Goal: Task Accomplishment & Management: Book appointment/travel/reservation

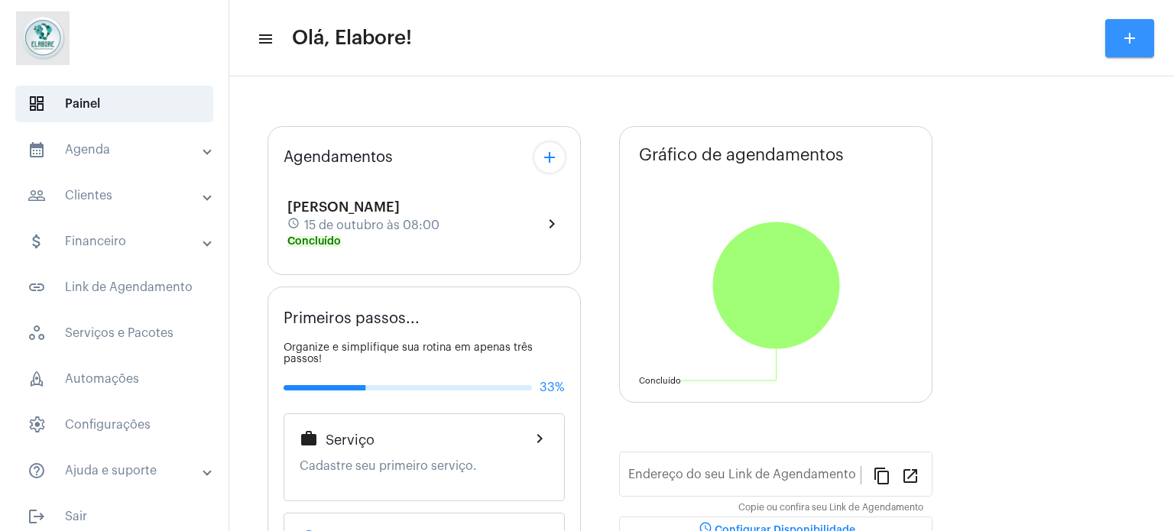
click at [1125, 32] on mat-icon "add" at bounding box center [1130, 38] width 18 height 18
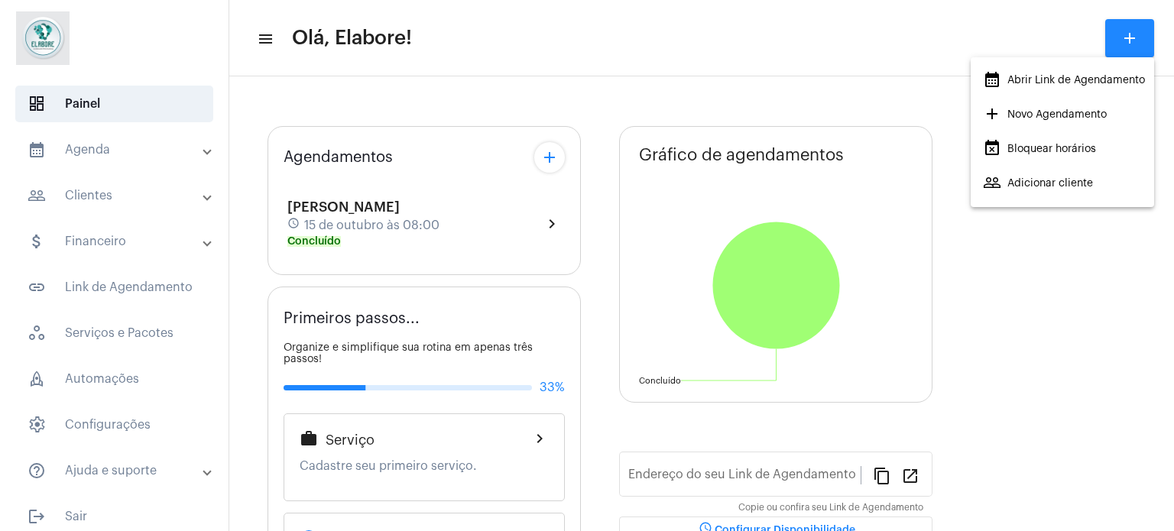
click at [1068, 109] on span "add Novo Agendamento" at bounding box center [1045, 115] width 124 height 28
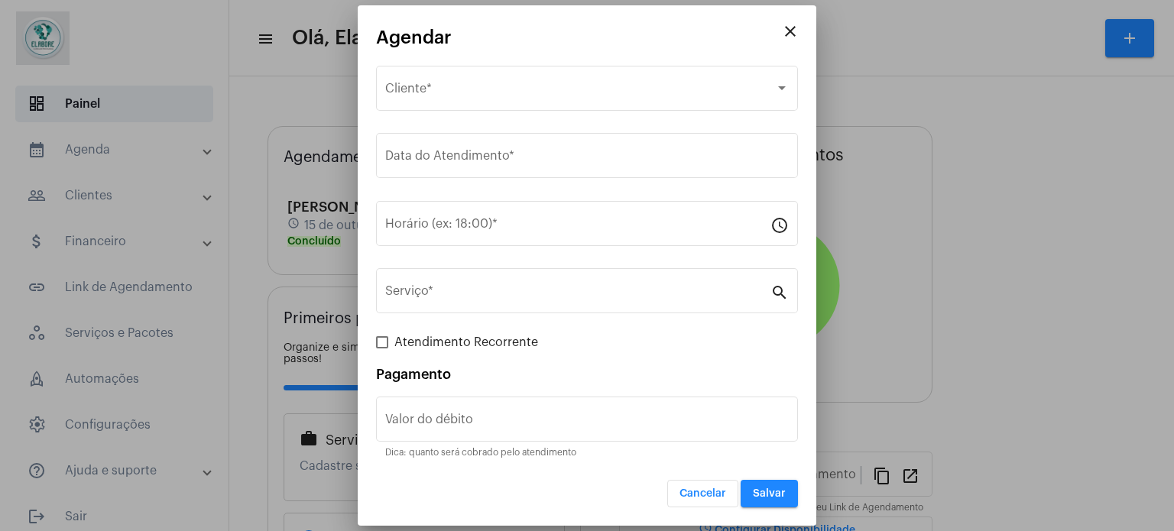
type input "[URL][DOMAIN_NAME]"
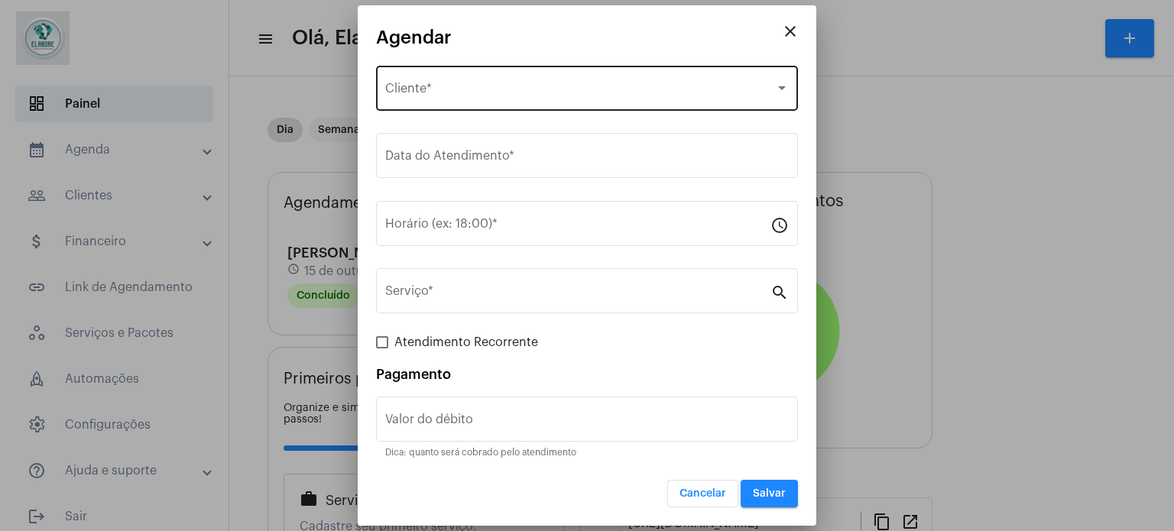
click at [680, 82] on div "Selecione o Cliente Cliente *" at bounding box center [587, 87] width 404 height 48
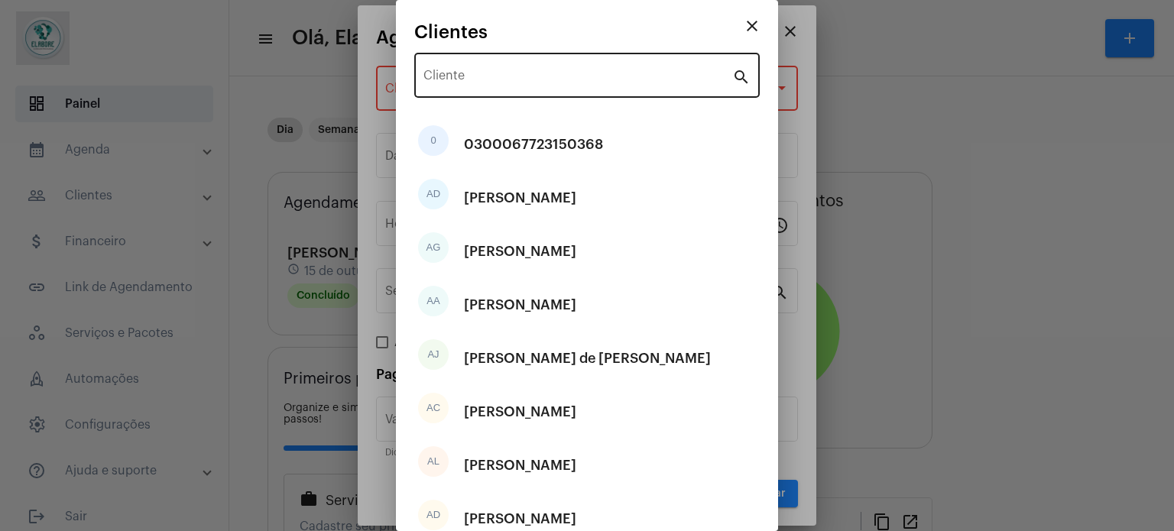
click at [620, 69] on div "Cliente" at bounding box center [578, 74] width 309 height 48
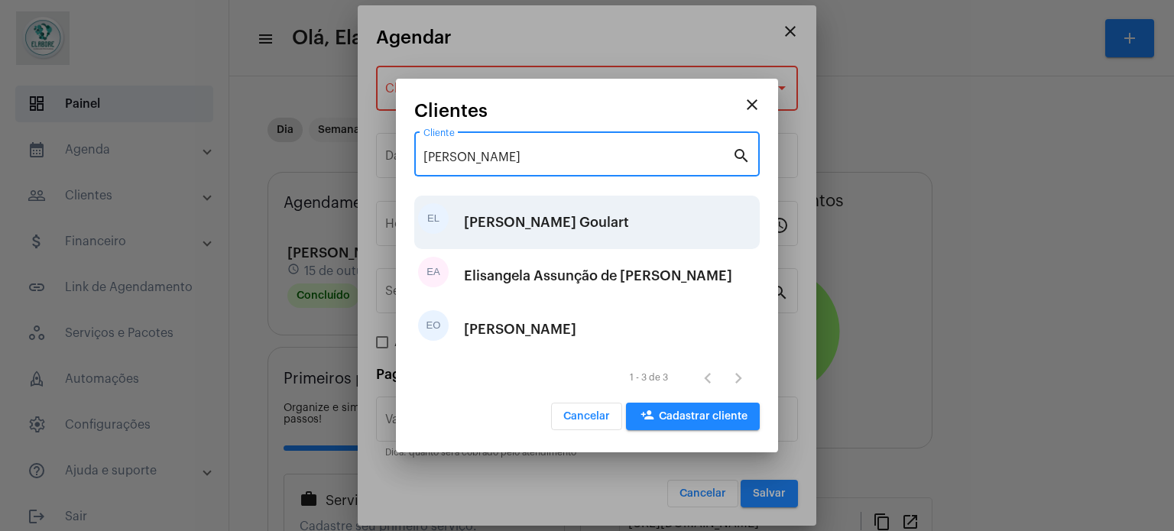
type input "[PERSON_NAME]"
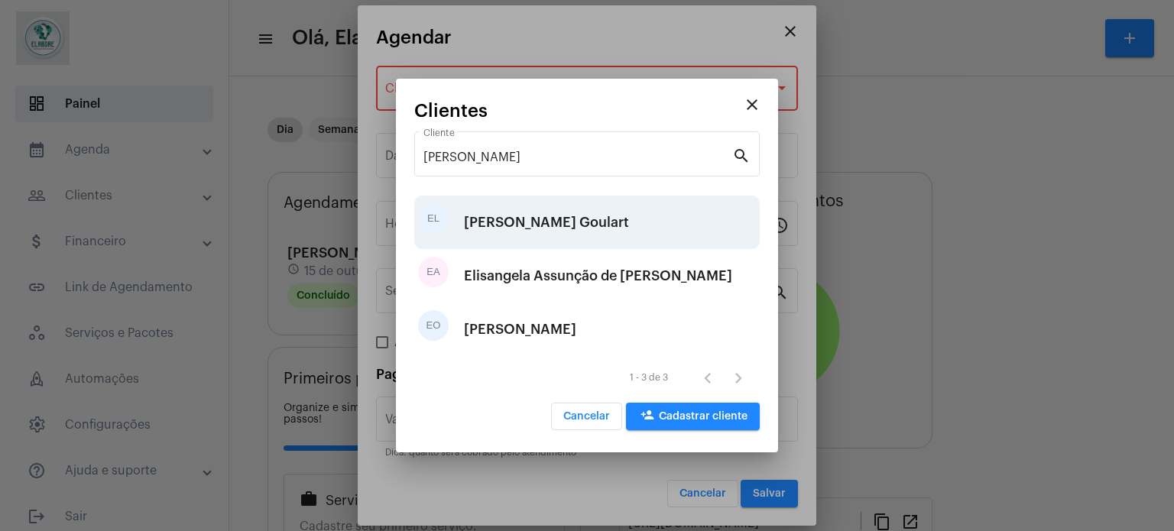
click at [547, 226] on div "[PERSON_NAME] Goulart" at bounding box center [546, 223] width 165 height 46
type input "R$"
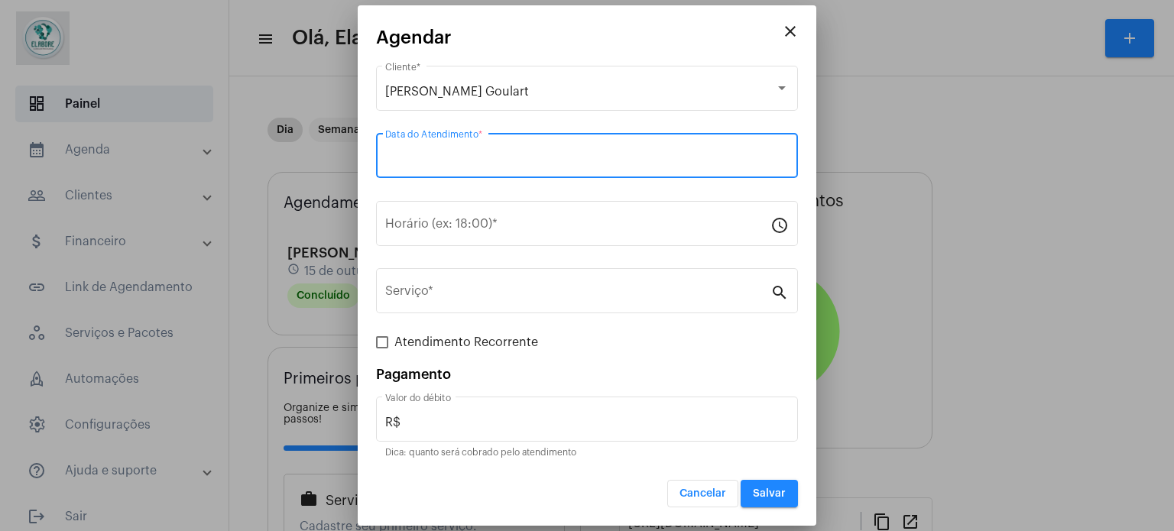
click at [561, 158] on input "Data do Atendimento *" at bounding box center [587, 159] width 404 height 14
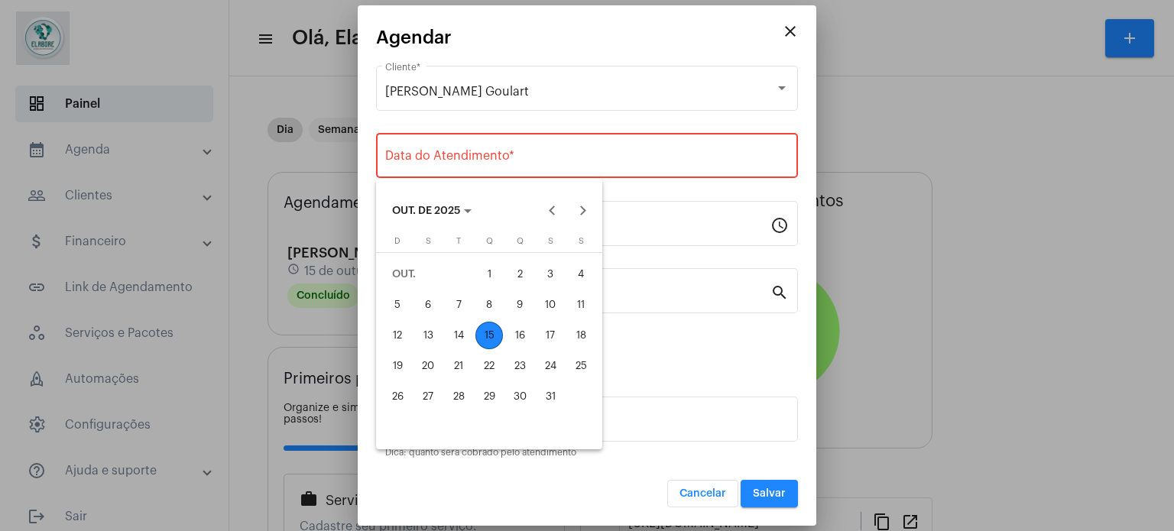
click at [490, 331] on div "15" at bounding box center [490, 336] width 28 height 28
type input "[DATE]"
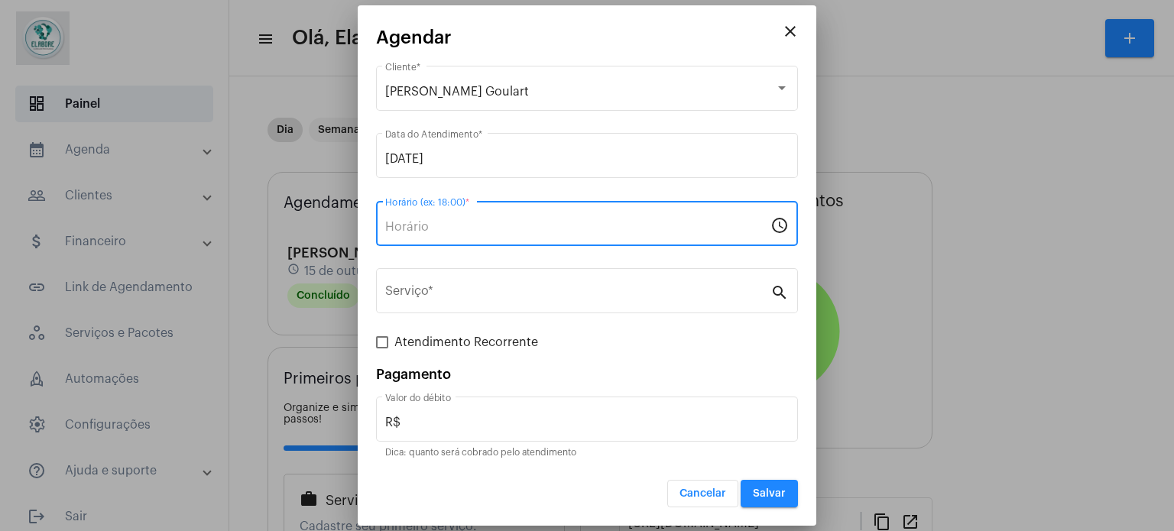
click at [521, 229] on input "Horário (ex: 18:00) *" at bounding box center [577, 227] width 385 height 14
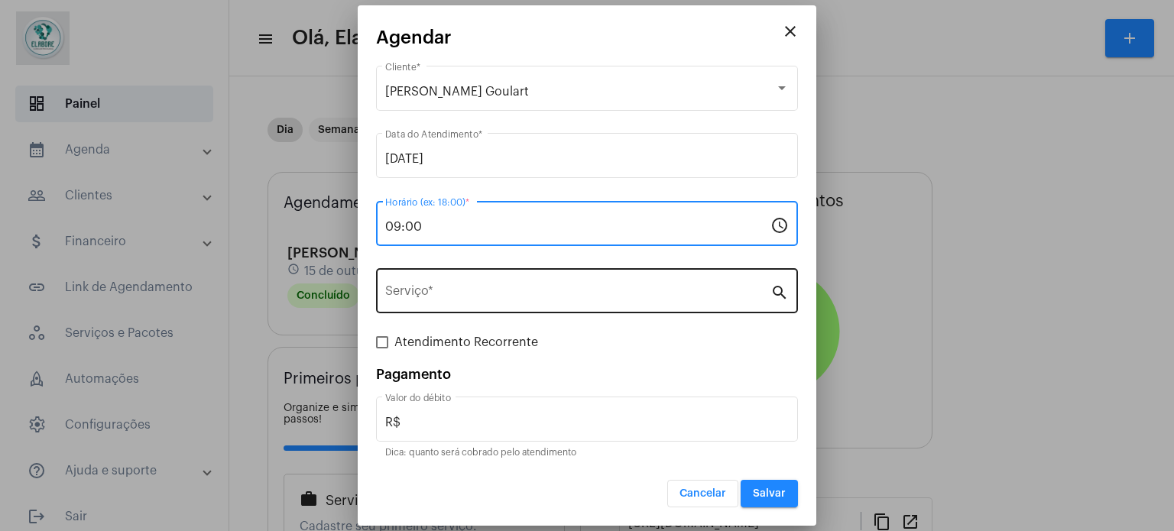
type input "09:00"
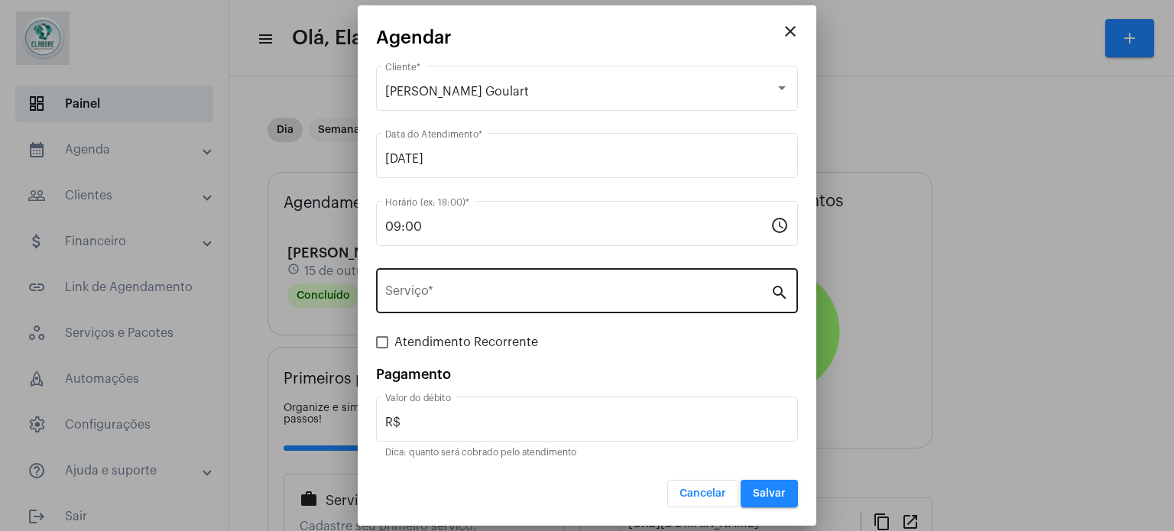
click at [534, 281] on div "Serviço *" at bounding box center [577, 289] width 385 height 48
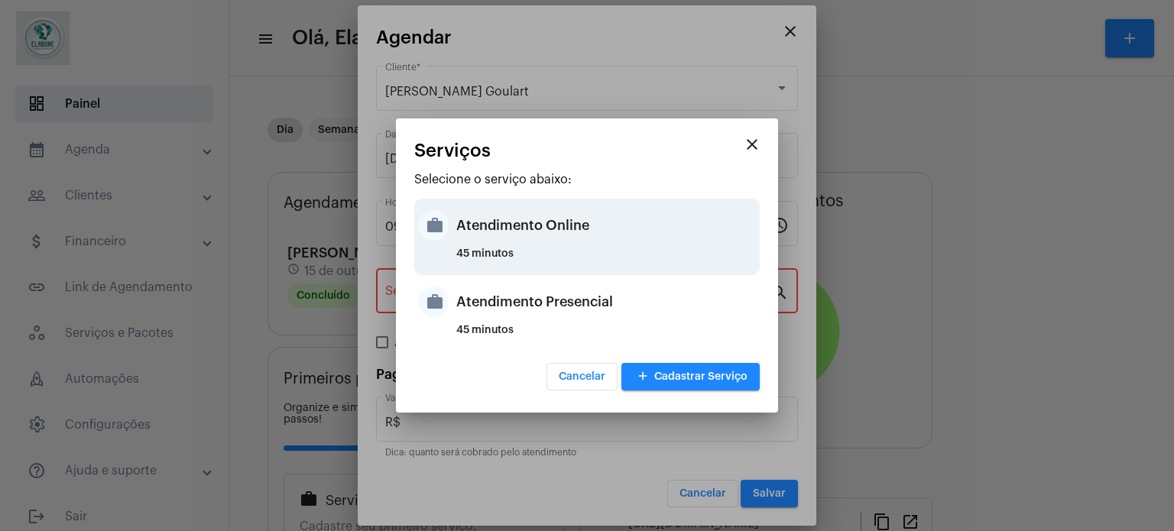
click at [527, 242] on div "Atendimento Online" at bounding box center [606, 226] width 300 height 46
type input "Atendimento Online"
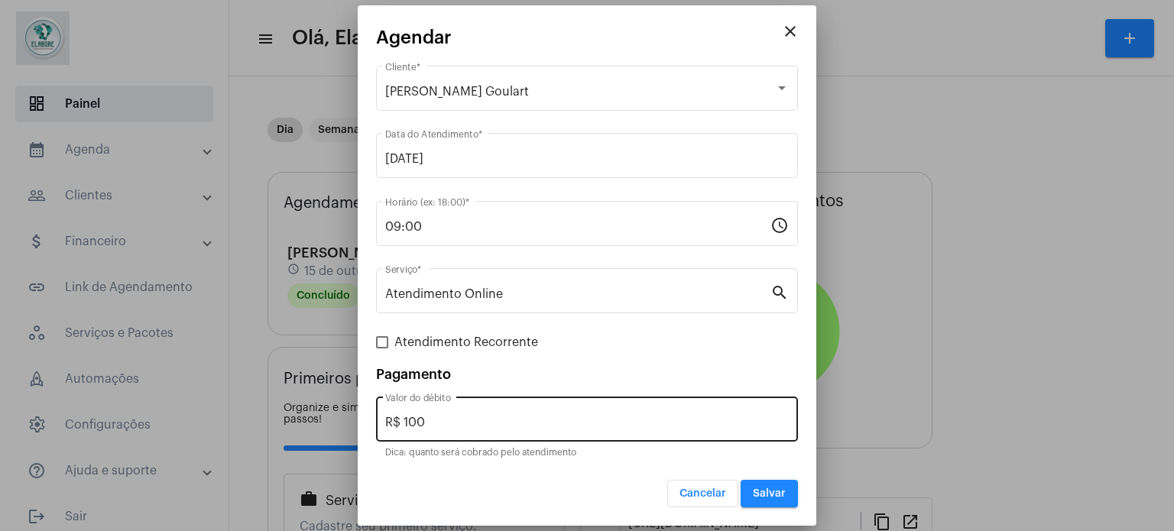
click at [495, 413] on div "R$ 100 Valor do débito" at bounding box center [587, 418] width 404 height 48
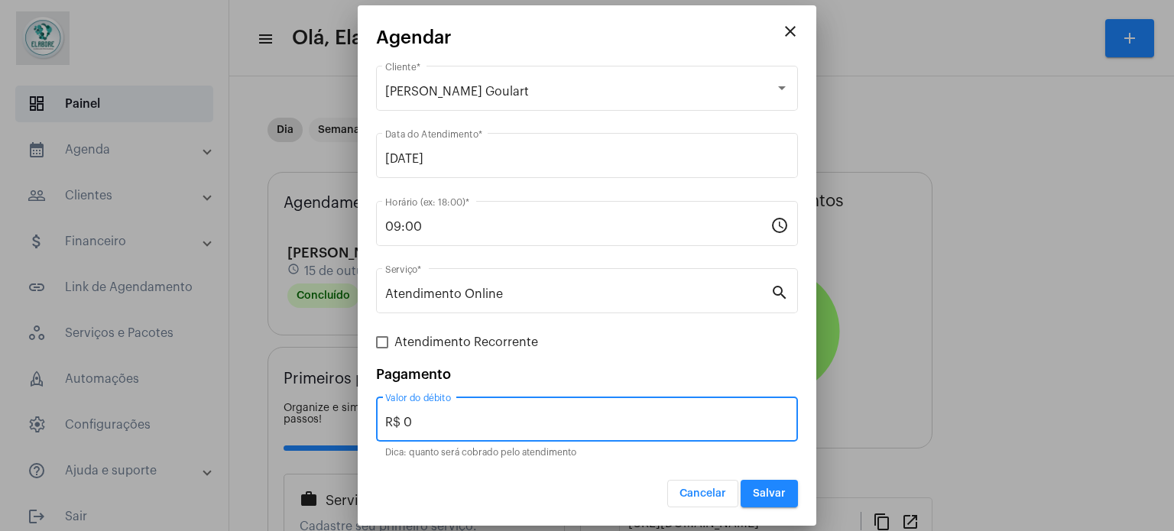
type input "R$ 0"
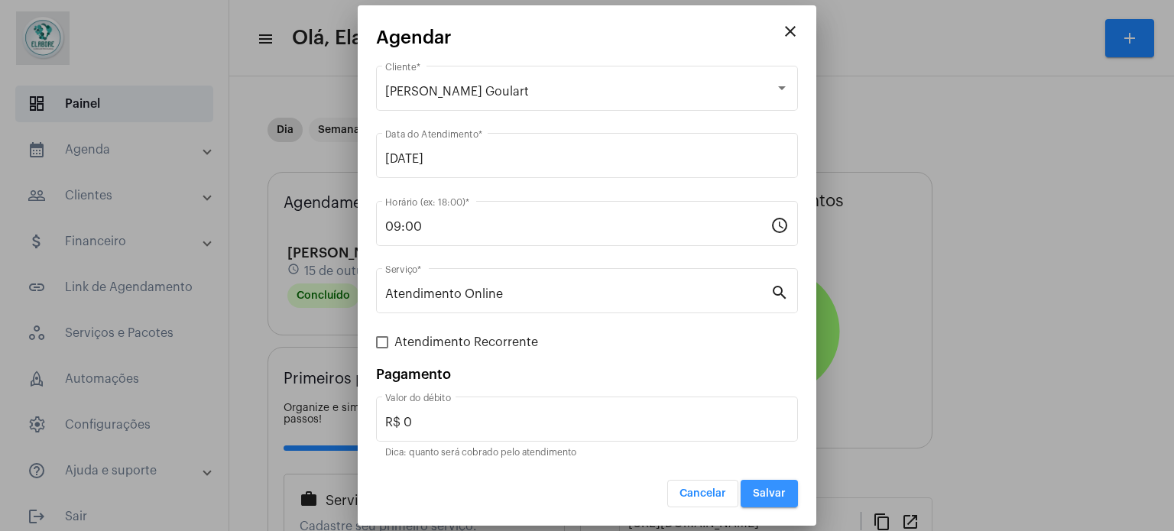
click at [768, 495] on span "Salvar" at bounding box center [769, 494] width 33 height 11
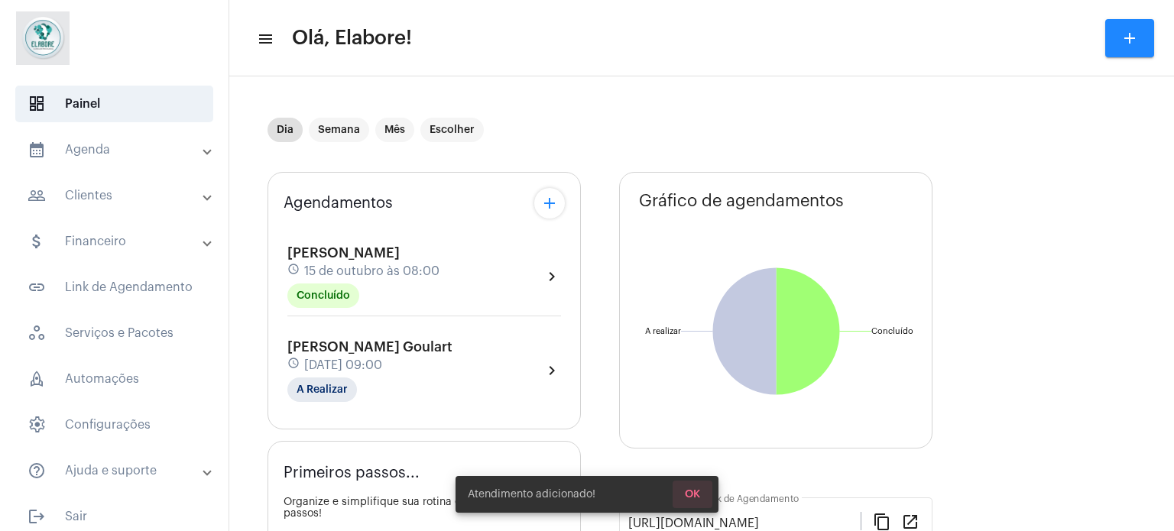
click at [691, 502] on button "OK" at bounding box center [693, 495] width 40 height 28
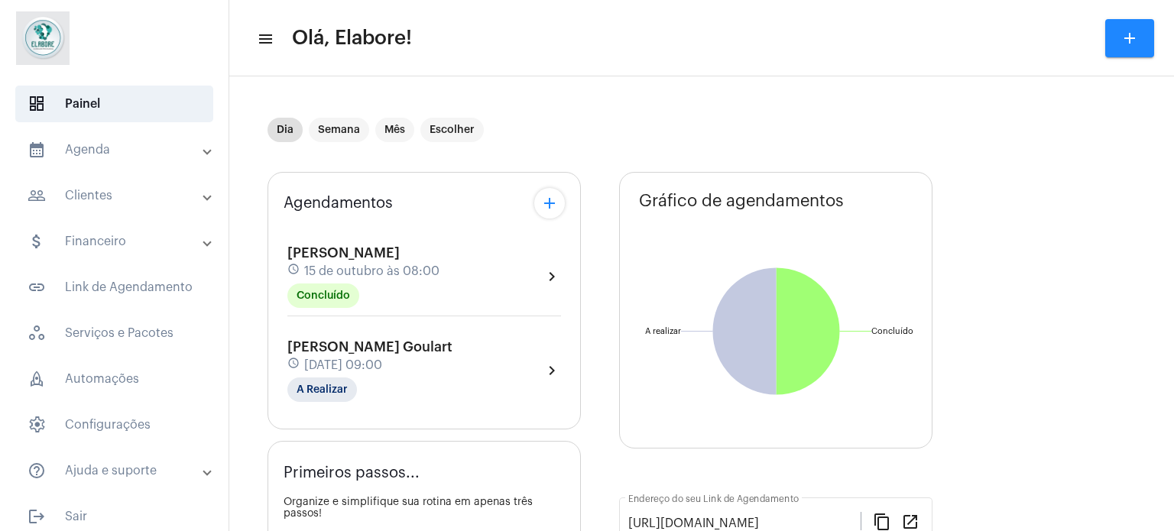
click at [478, 365] on div "[PERSON_NAME] Goulart schedule [DATE] 09:00 A Realizar chevron_right" at bounding box center [424, 370] width 274 height 63
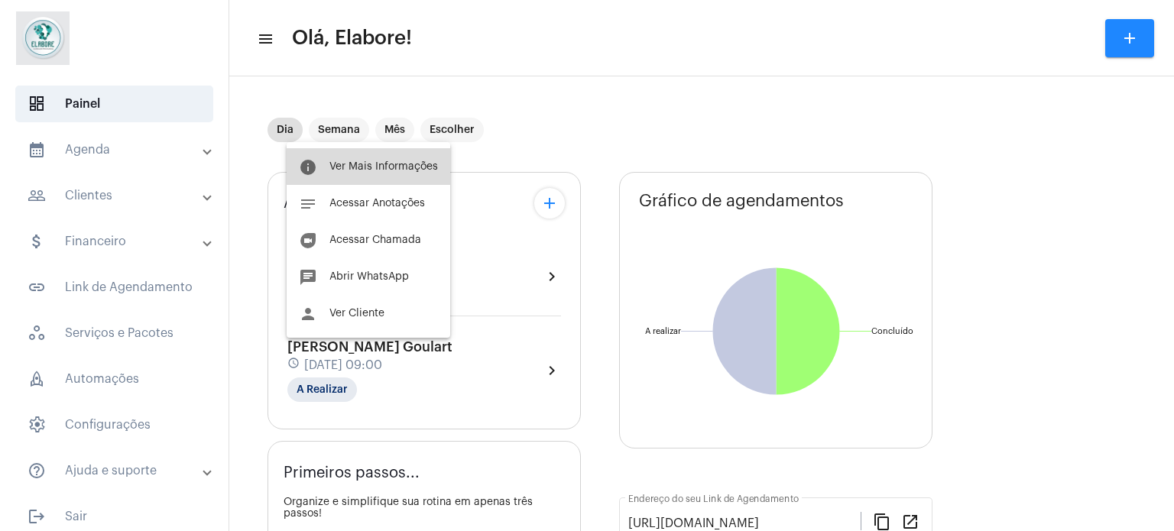
click at [404, 161] on span "Ver Mais Informações" at bounding box center [384, 166] width 109 height 11
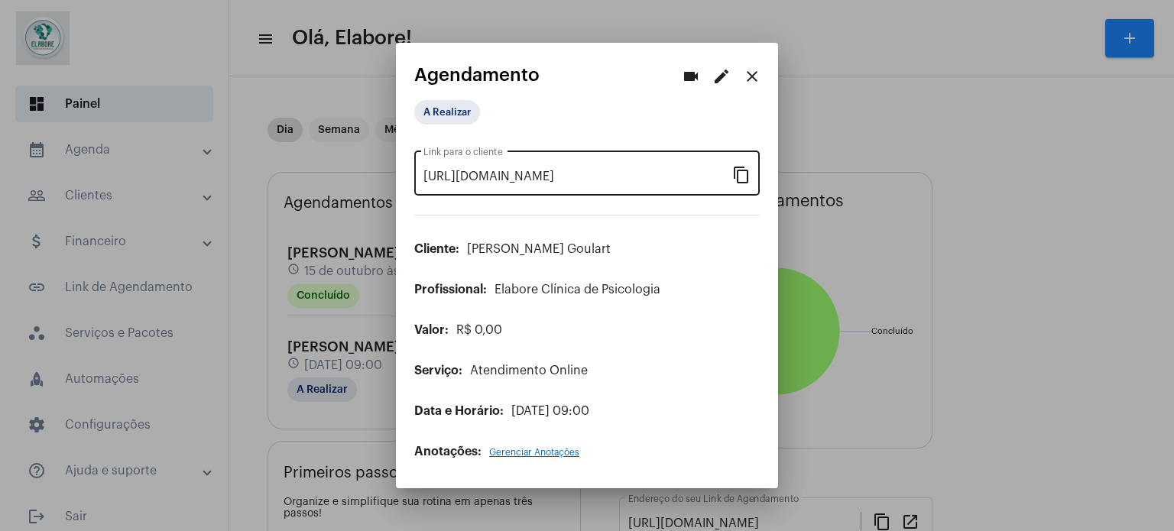
click at [742, 175] on mat-icon "content_copy" at bounding box center [741, 174] width 18 height 18
